Goal: Communication & Community: Answer question/provide support

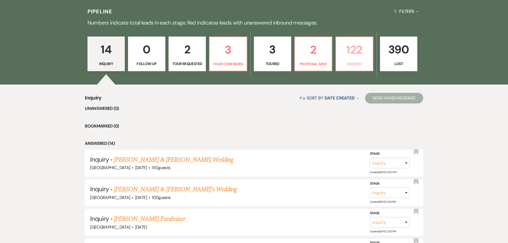
click at [345, 47] on p "122" at bounding box center [354, 50] width 30 height 18
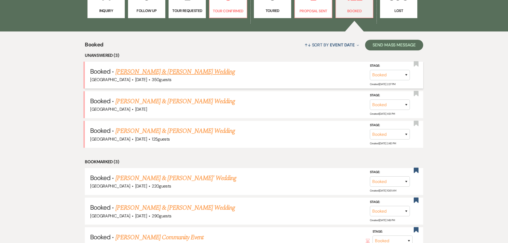
scroll to position [187, 0]
click at [189, 73] on link "[PERSON_NAME] & [PERSON_NAME] Wedding" at bounding box center [174, 72] width 119 height 10
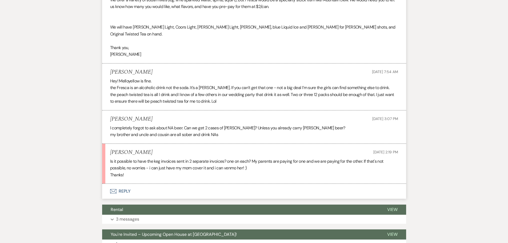
scroll to position [1067, 0]
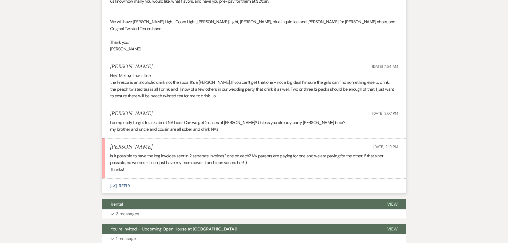
click at [127, 180] on button "Envelope Reply" at bounding box center [254, 185] width 304 height 15
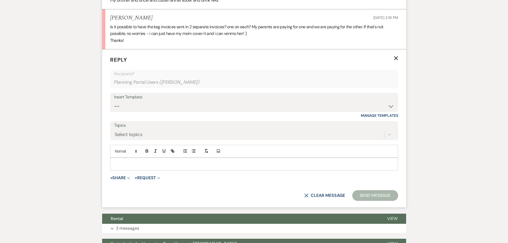
scroll to position [1196, 0]
click at [128, 161] on p at bounding box center [253, 164] width 279 height 6
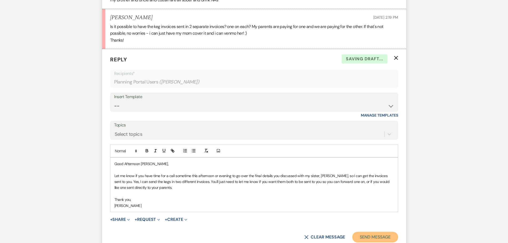
click at [387, 233] on button "Send Message" at bounding box center [375, 237] width 46 height 11
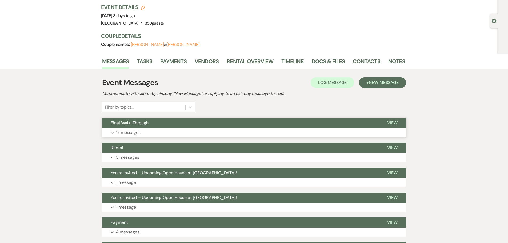
click at [138, 130] on p "17 messages" at bounding box center [128, 132] width 25 height 7
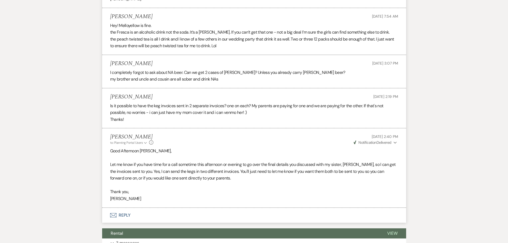
scroll to position [1102, 0]
